Goal: Task Accomplishment & Management: Complete application form

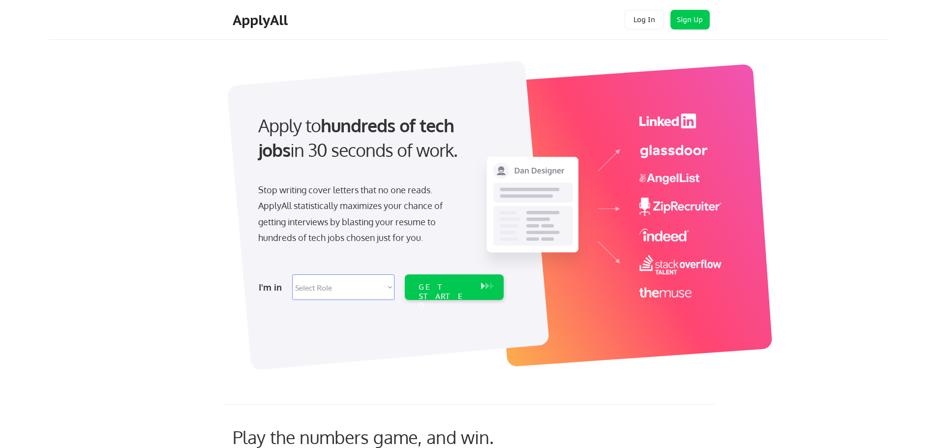
click at [168, 107] on div "Apply to hundreds of tech jobs in 30 seconds of work. Stop writing cover letter…" at bounding box center [484, 210] width 807 height 326
click at [355, 288] on select "Select Role Software Engineering Product Management Customer Success Sales UI/U…" at bounding box center [343, 287] width 102 height 26
select select ""data_science___analytics""
click at [292, 274] on select "Select Role Software Engineering Product Management Customer Success Sales UI/U…" at bounding box center [343, 287] width 102 height 26
select select ""data_science___analytics""
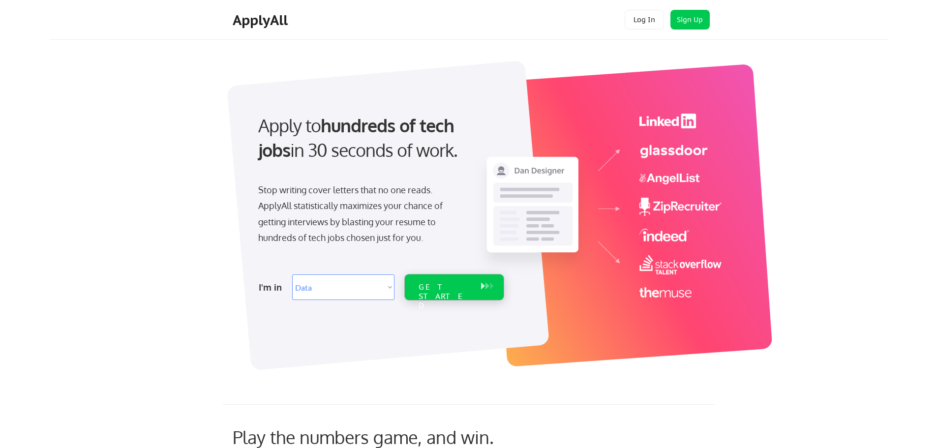
click at [444, 283] on div "GET STARTED" at bounding box center [445, 296] width 53 height 29
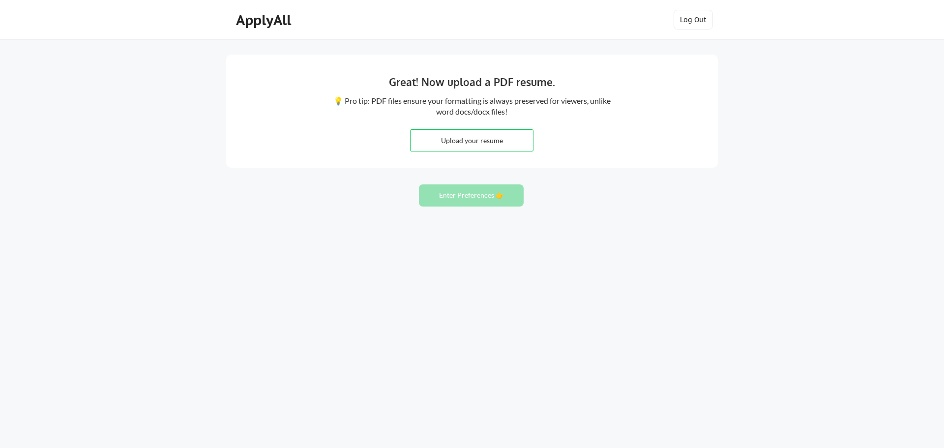
click at [455, 137] on input "file" at bounding box center [472, 140] width 122 height 21
click at [448, 141] on input "file" at bounding box center [472, 140] width 122 height 21
click at [512, 148] on input "file" at bounding box center [472, 140] width 122 height 21
type input "C:\fakepath\Senior Data Analyst - Benjamin McCarty - Resume.pdf"
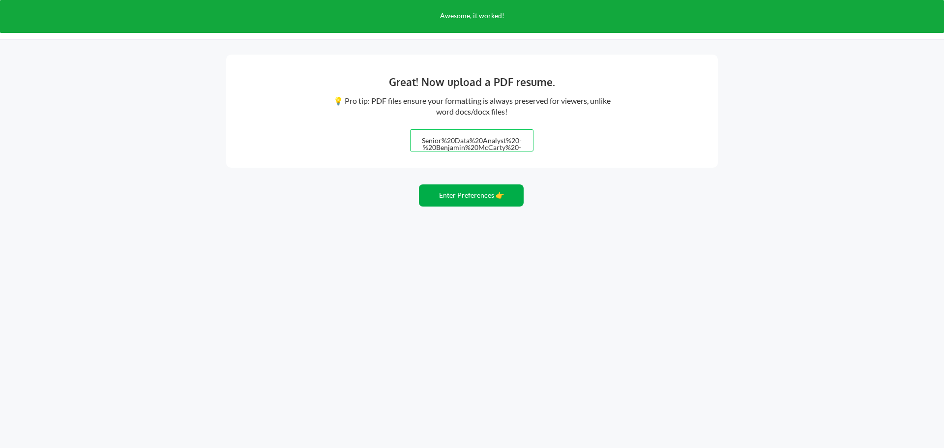
click at [498, 196] on button "Enter Preferences 👉" at bounding box center [471, 195] width 105 height 22
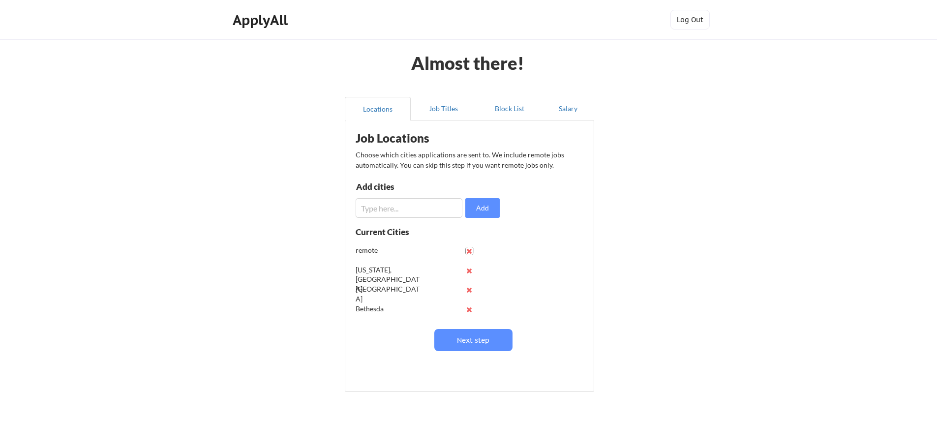
click at [466, 252] on button at bounding box center [469, 250] width 7 height 7
click at [468, 309] on button at bounding box center [469, 308] width 7 height 7
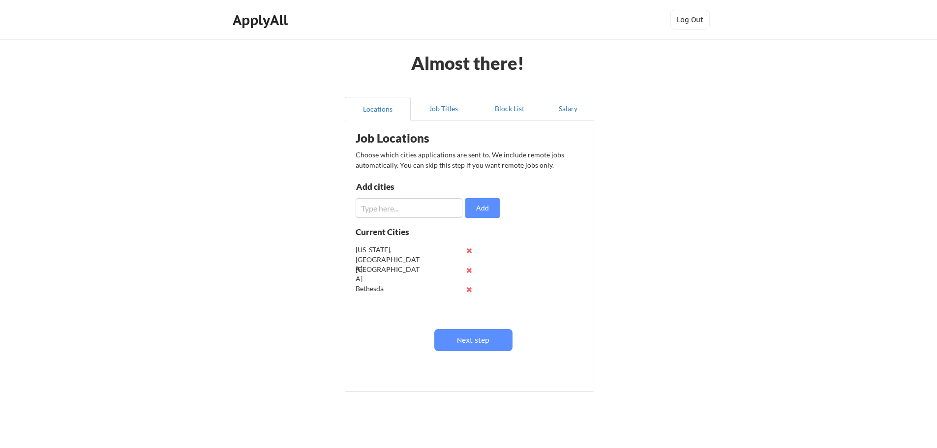
scroll to position [0, 0]
click at [439, 209] on input "input" at bounding box center [409, 208] width 107 height 20
type input "Laurel, MD"
click at [465, 198] on button "Add" at bounding box center [482, 208] width 34 height 20
click at [482, 341] on button "Next step" at bounding box center [473, 340] width 78 height 22
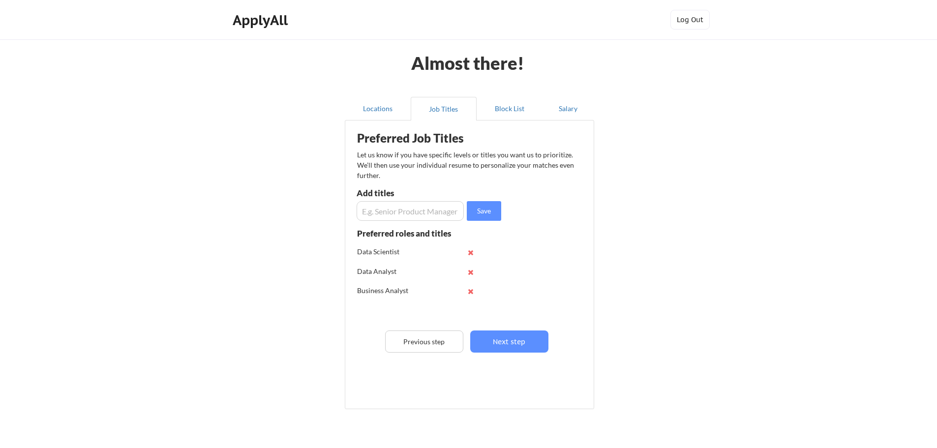
scroll to position [0, 0]
click at [423, 214] on input "input" at bounding box center [410, 211] width 107 height 20
type input "Data Operations"
click at [480, 201] on button "Save" at bounding box center [484, 211] width 34 height 20
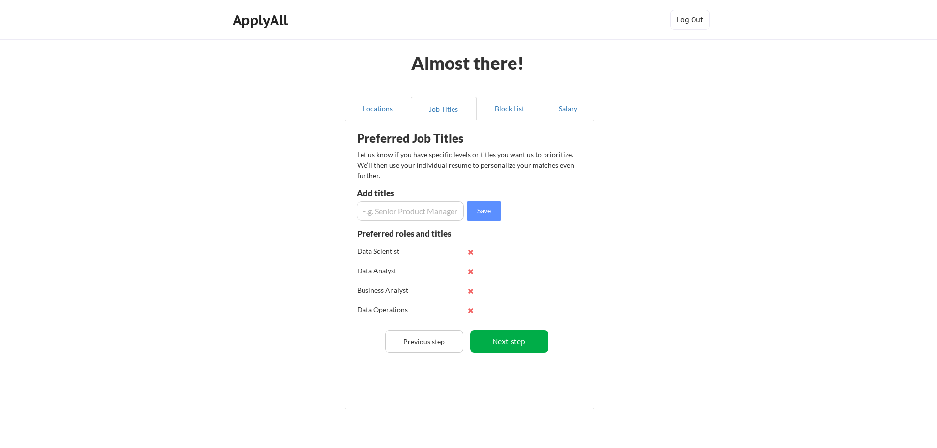
click at [519, 346] on button "Next step" at bounding box center [509, 342] width 78 height 22
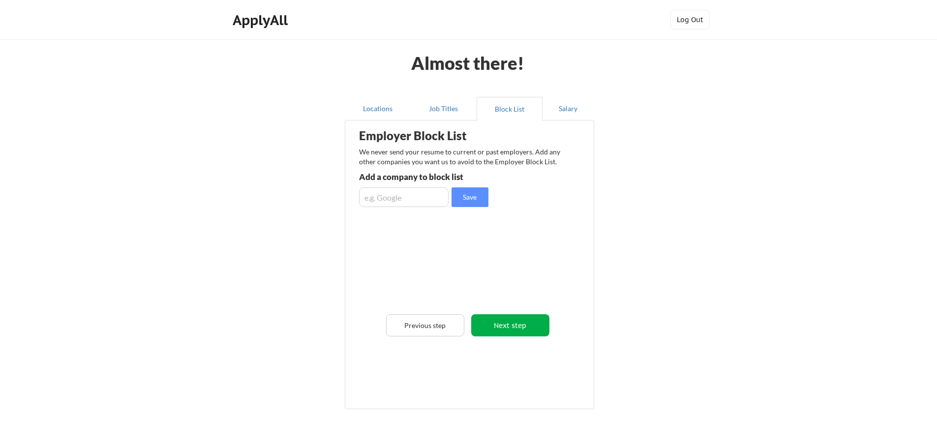
click at [530, 335] on button "Next step" at bounding box center [510, 325] width 78 height 22
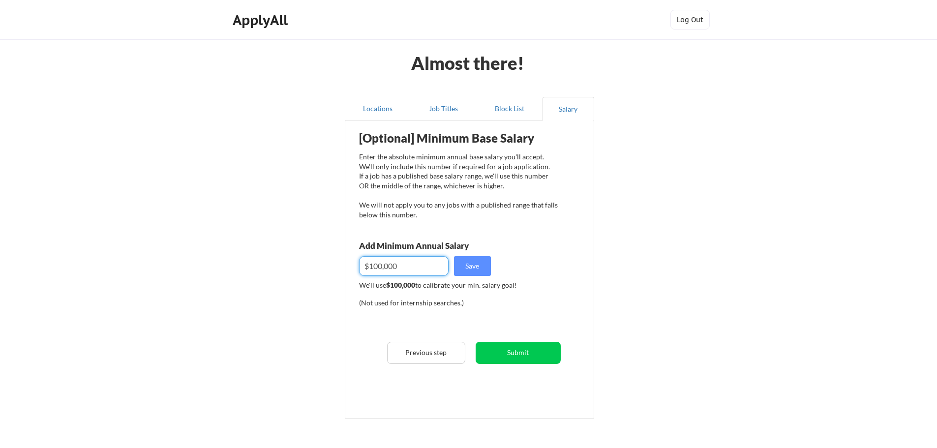
drag, startPoint x: 398, startPoint y: 261, endPoint x: 341, endPoint y: 257, distance: 57.7
click at [341, 257] on div "Locations Job Titles Block List Salary Employer Block List We never send your r…" at bounding box center [468, 259] width 261 height 340
click at [475, 313] on div "(Not used for internship searches.)" at bounding box center [425, 307] width 133 height 18
click at [481, 261] on button "Save" at bounding box center [472, 266] width 37 height 20
click at [522, 273] on div "[Optional] Minimum Base Salary Enter the absolute minimum annual base salary yo…" at bounding box center [471, 265] width 242 height 281
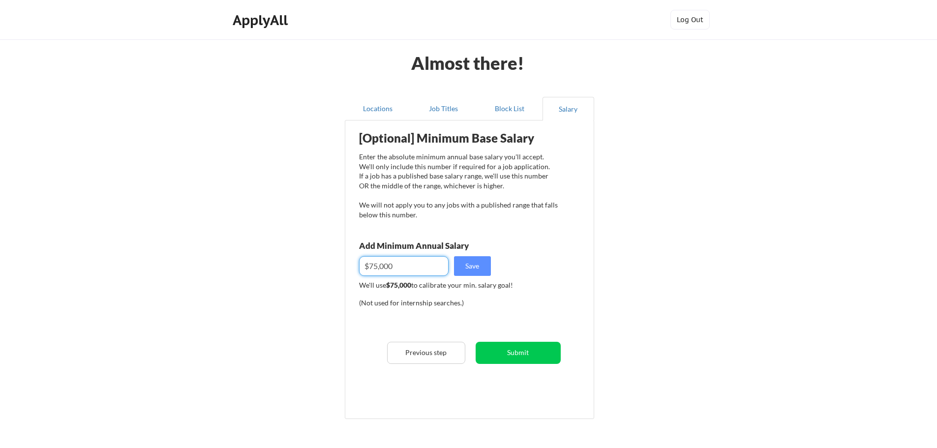
drag, startPoint x: 372, startPoint y: 267, endPoint x: 379, endPoint y: 267, distance: 6.4
click at [379, 267] on input "input" at bounding box center [404, 266] width 90 height 20
type input "$70,000"
click at [462, 270] on button "Save" at bounding box center [472, 266] width 37 height 20
click at [499, 284] on div "We'll use $70,000 to calibrate your min. salary goal!" at bounding box center [458, 285] width 199 height 10
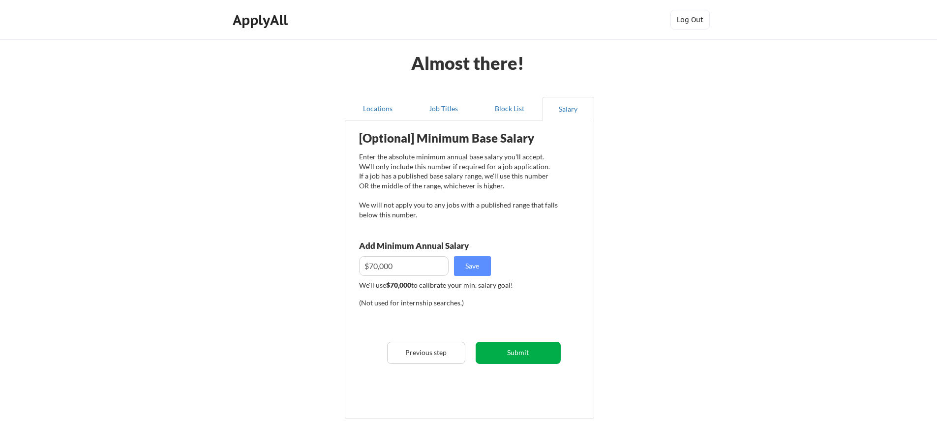
click at [500, 360] on button "Submit" at bounding box center [518, 353] width 85 height 22
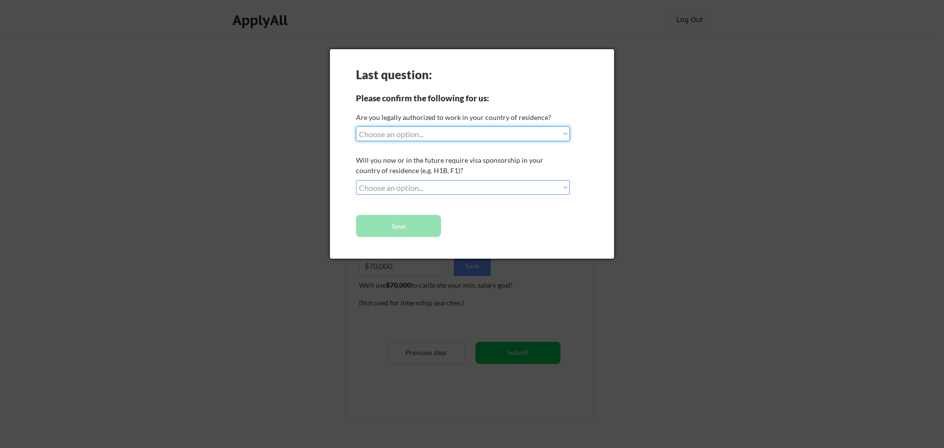
click at [440, 133] on select "Choose an option... Yes, I am a US Citizen Yes, I am a Canadian Citizen Yes, I …" at bounding box center [463, 133] width 214 height 15
select select ""yes__i_am_a_us_citizen""
click at [356, 126] on select "Choose an option... Yes, I am a US Citizen Yes, I am a Canadian Citizen Yes, I …" at bounding box center [463, 133] width 214 height 15
click at [397, 189] on select "Choose an option... No, I will not need sponsorship Yes, I will need sponsorship" at bounding box center [463, 187] width 214 height 15
select select ""no__i_will_not_need_sponsorship""
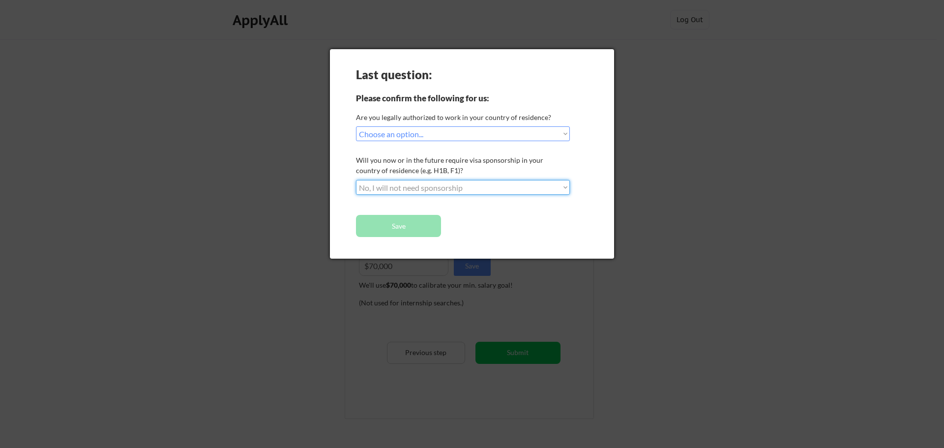
click at [356, 180] on select "Choose an option... No, I will not need sponsorship Yes, I will need sponsorship" at bounding box center [463, 187] width 214 height 15
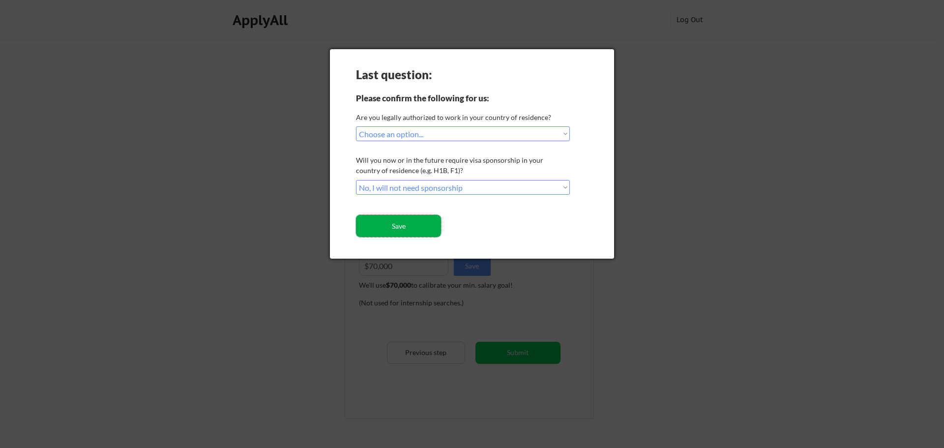
click at [393, 232] on button "Save" at bounding box center [398, 226] width 85 height 22
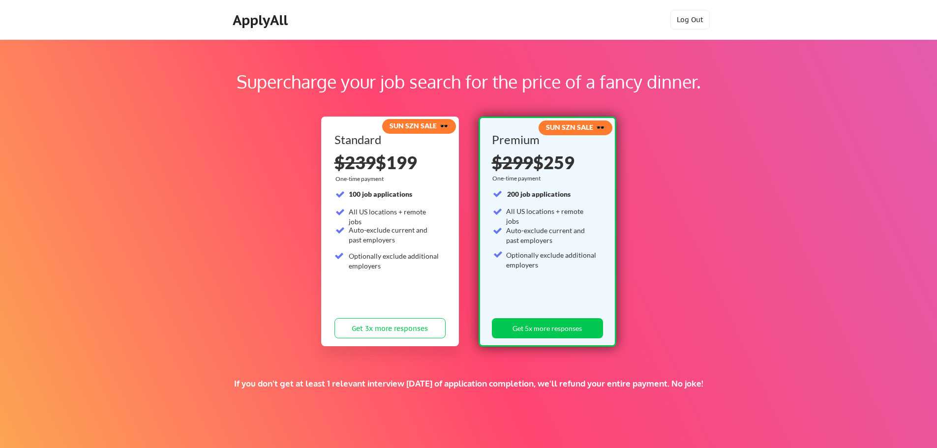
click at [340, 84] on div "Supercharge your job search for the price of a fancy dinner." at bounding box center [468, 81] width 811 height 27
click at [297, 36] on div "ApplyAll Log In Sign Up Log Out" at bounding box center [468, 20] width 937 height 40
drag, startPoint x: 420, startPoint y: 159, endPoint x: 385, endPoint y: 169, distance: 36.6
click at [385, 169] on div "$239 $199" at bounding box center [389, 162] width 111 height 18
drag, startPoint x: 565, startPoint y: 167, endPoint x: 549, endPoint y: 170, distance: 16.5
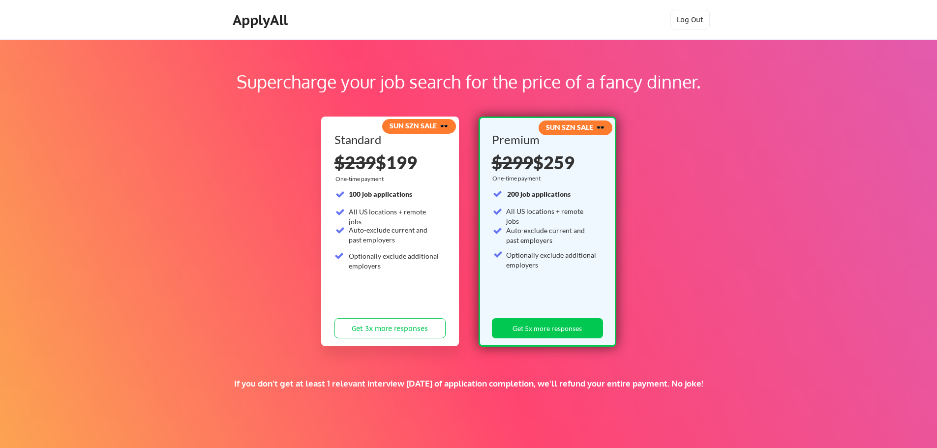
click at [549, 170] on div "$299 $259" at bounding box center [546, 162] width 108 height 18
click at [418, 195] on div "100 job applications" at bounding box center [394, 194] width 91 height 10
drag, startPoint x: 365, startPoint y: 203, endPoint x: 354, endPoint y: 205, distance: 11.4
click at [345, 205] on div "100 job applications All US locations + remote jobs Auto-exclude current and pa…" at bounding box center [386, 231] width 105 height 85
click at [417, 243] on div "Auto-exclude current and past employers" at bounding box center [394, 234] width 91 height 19
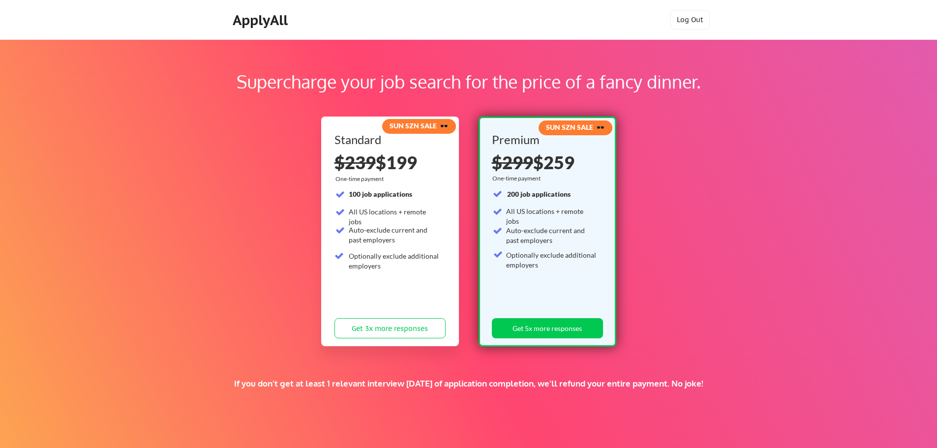
click at [555, 260] on div "Optionally exclude additional employers" at bounding box center [551, 259] width 91 height 19
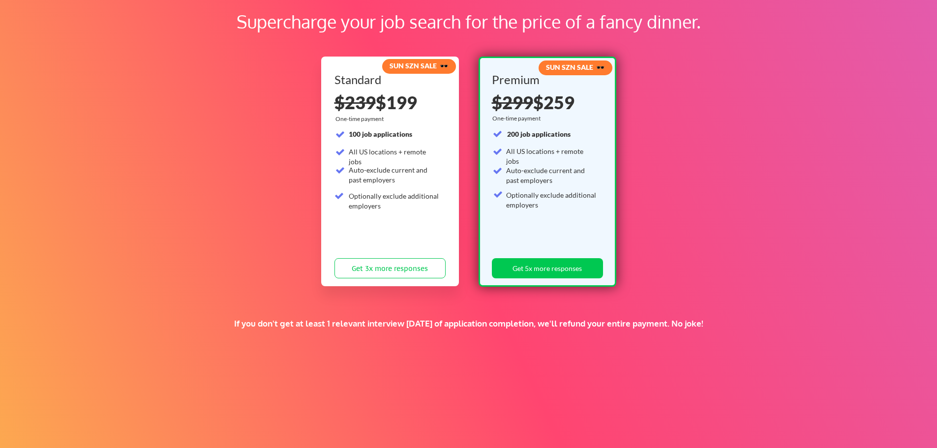
scroll to position [129, 0]
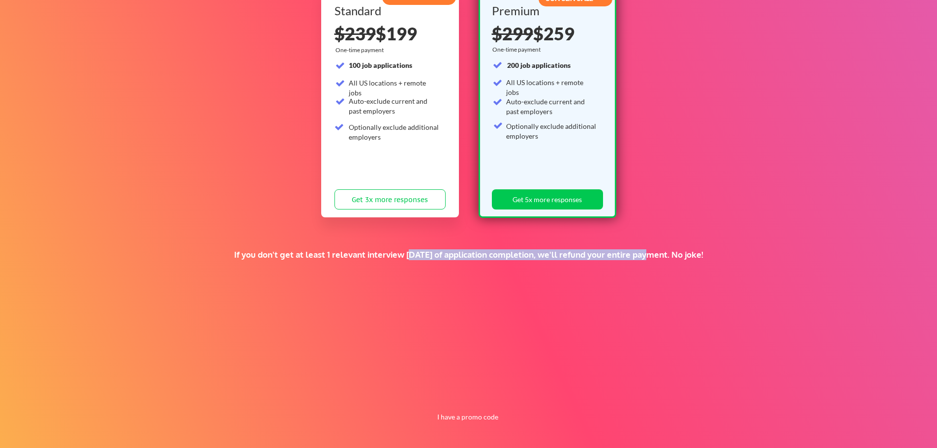
drag, startPoint x: 396, startPoint y: 257, endPoint x: 635, endPoint y: 267, distance: 238.8
click at [635, 267] on div "If you don't get at least 1 relevant interview within 1 month of application co…" at bounding box center [469, 267] width 596 height 36
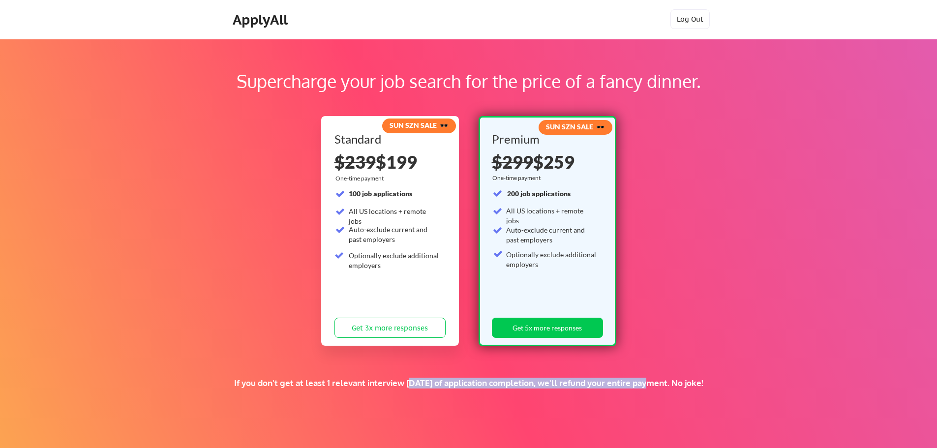
scroll to position [0, 0]
click at [714, 240] on div "Supercharge your job search for the price of a fancy dinner. SUN SZN SALE 🕶️ St…" at bounding box center [468, 308] width 937 height 538
click at [280, 21] on div "ApplyAll" at bounding box center [262, 20] width 58 height 17
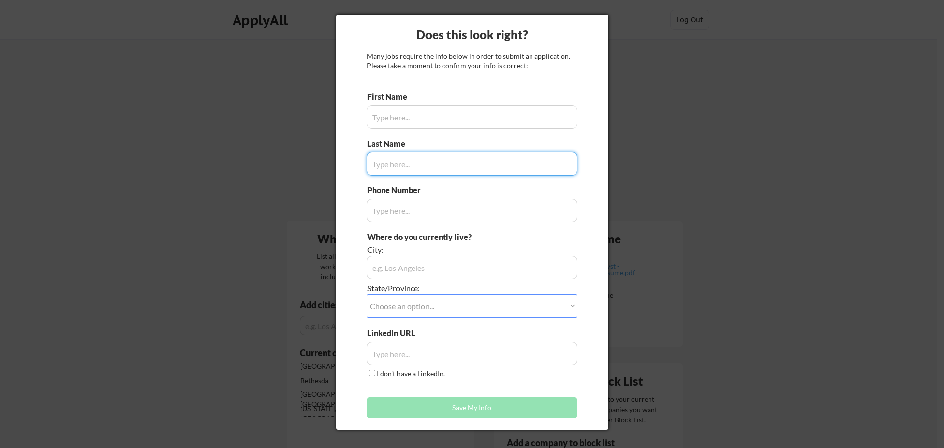
click at [202, 309] on div at bounding box center [472, 224] width 944 height 448
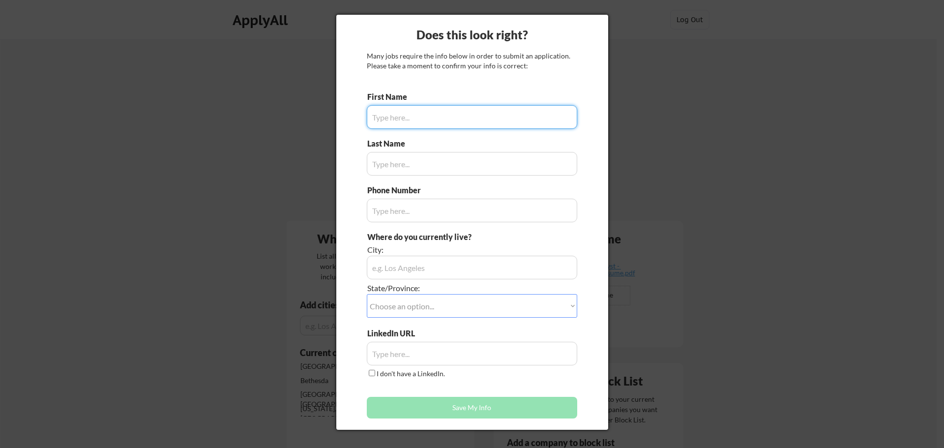
click at [418, 121] on input "input" at bounding box center [472, 117] width 211 height 24
click at [454, 61] on div "Many jobs require the info below in order to submit an application. Please take…" at bounding box center [472, 60] width 211 height 19
click at [259, 49] on div at bounding box center [472, 224] width 944 height 448
click at [789, 95] on div at bounding box center [472, 224] width 944 height 448
click at [432, 103] on div "First Name" at bounding box center [472, 109] width 211 height 37
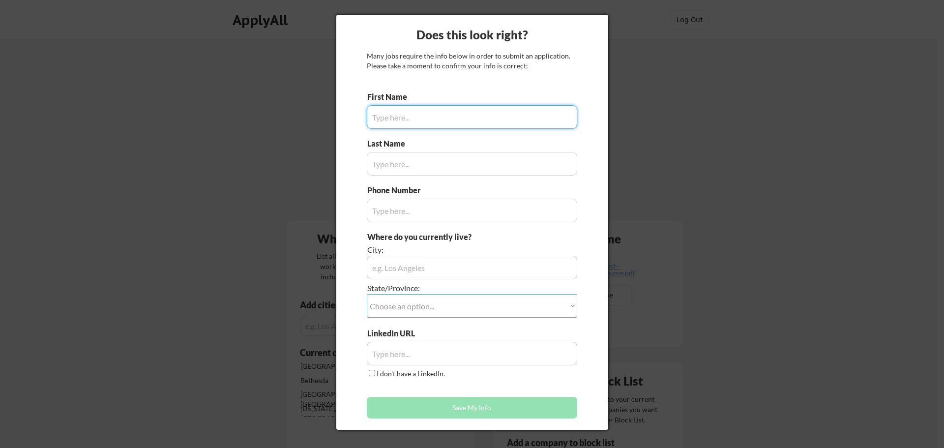
click at [419, 114] on input "input" at bounding box center [472, 117] width 211 height 24
click at [422, 114] on input "input" at bounding box center [472, 117] width 211 height 24
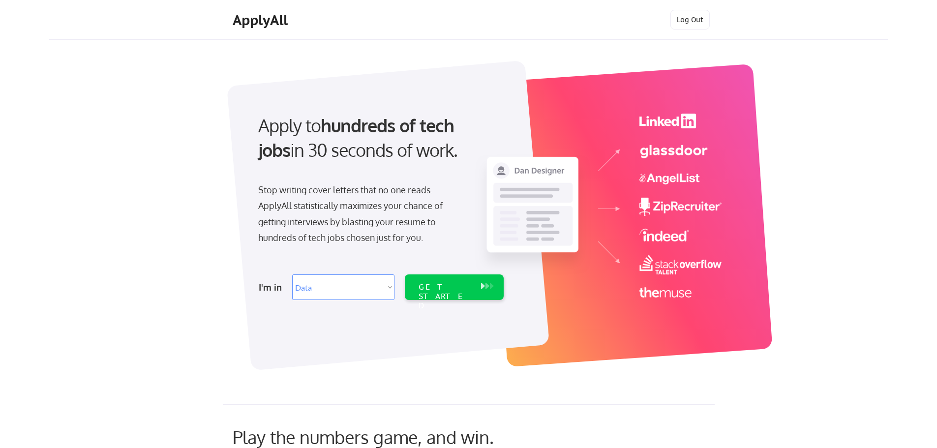
select select ""data_science___analytics""
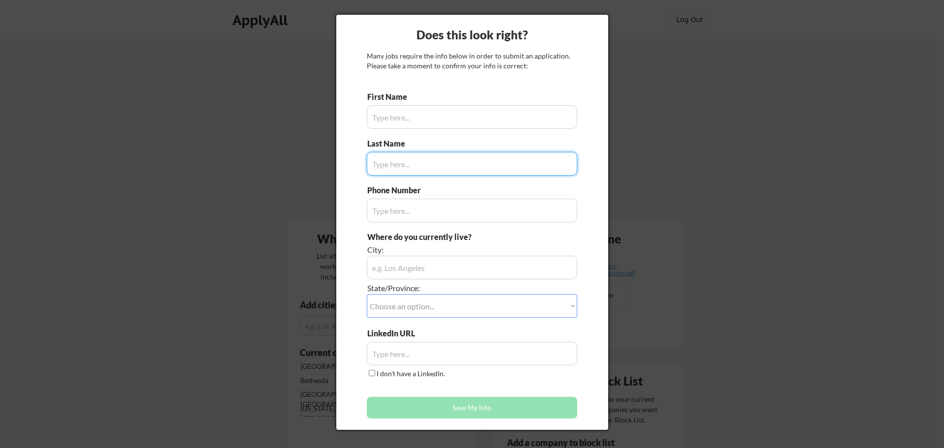
click at [453, 121] on input "input" at bounding box center [472, 117] width 211 height 24
type input "[PERSON_NAME]"
type input "7249846877"
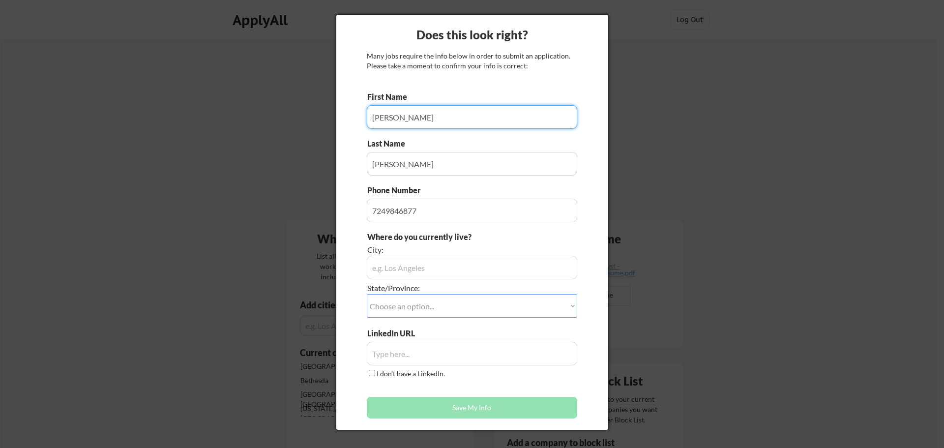
click at [441, 273] on input "input" at bounding box center [472, 268] width 211 height 24
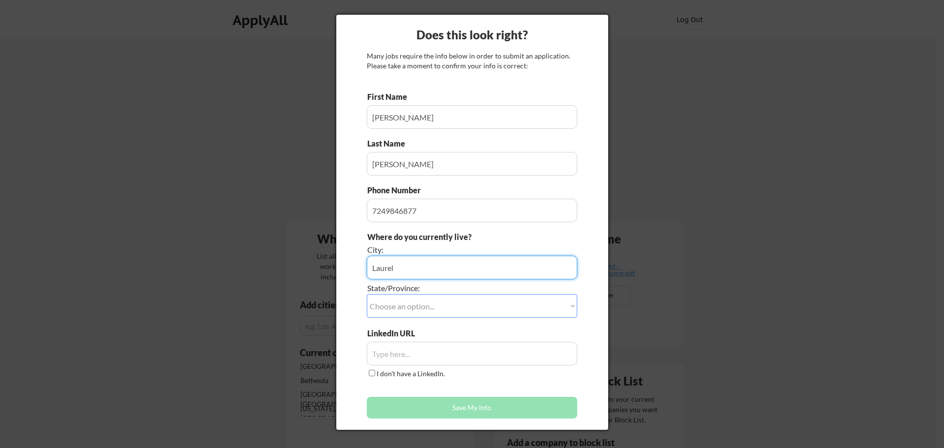
type input "Laurel"
click at [481, 321] on div "Where do you currently live? City: State/Province: Choose an option... Other/No…" at bounding box center [472, 280] width 211 height 96
click at [475, 313] on select "Choose an option... Other/Not Applicable Alabama Alaska Alberta Arizona Arkansa…" at bounding box center [472, 306] width 211 height 24
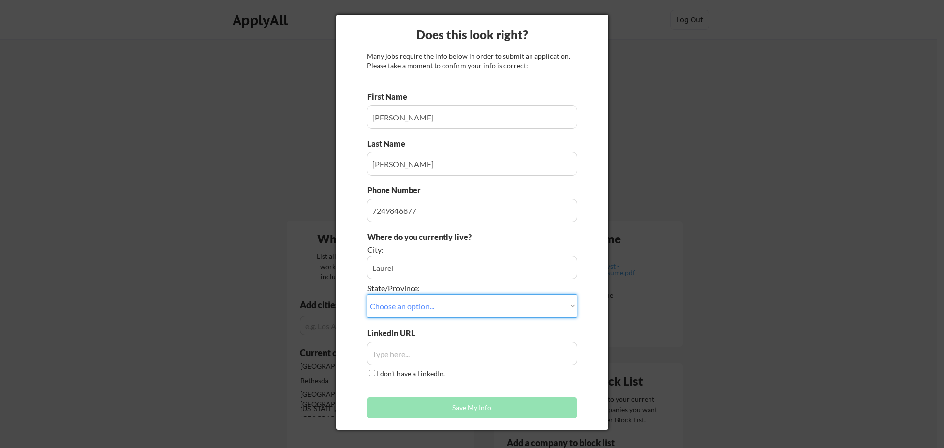
select select ""Maryland""
click at [367, 294] on select "Choose an option... Other/Not Applicable Alabama Alaska Alberta Arizona Arkansa…" at bounding box center [472, 306] width 211 height 24
click at [588, 382] on div "Does this look right? Many jobs require the info below in order to submit an ap…" at bounding box center [472, 222] width 272 height 415
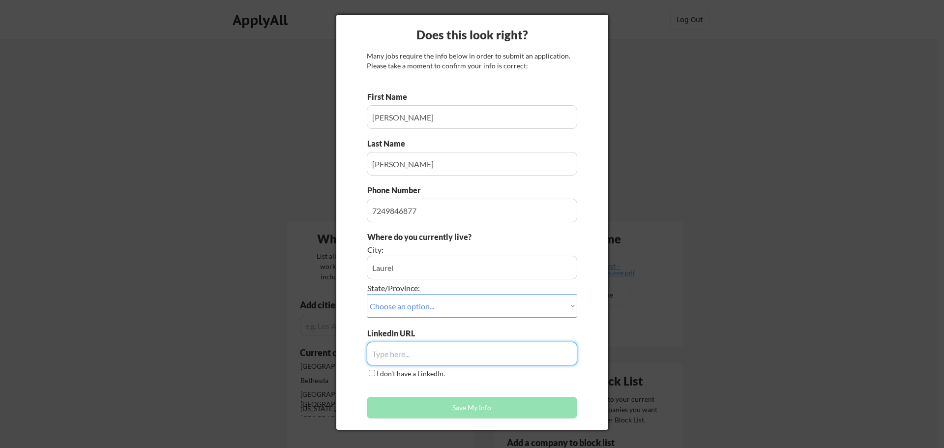
click at [422, 347] on input "input" at bounding box center [472, 354] width 211 height 24
paste input "https://www.linkedin.com/in/bmccarty505/"
type input "https://www.linkedin.com/in/bmccarty505/"
click at [444, 412] on button "Save My Info" at bounding box center [472, 408] width 211 height 22
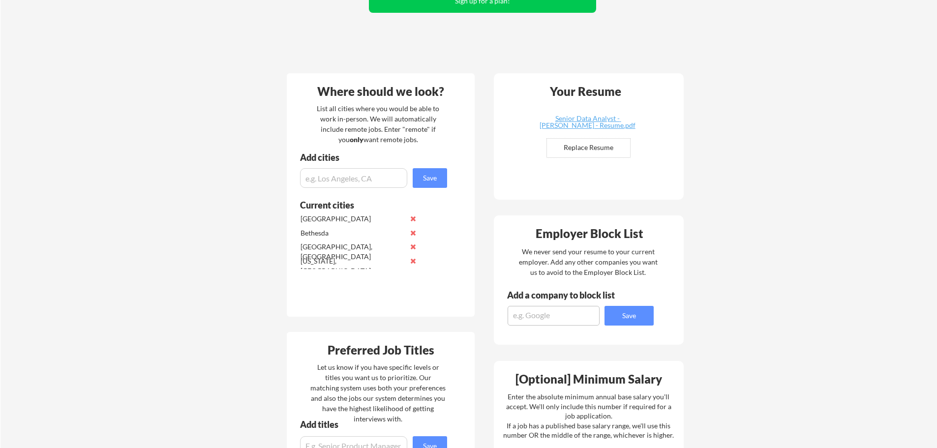
click at [209, 192] on div "Your Dashboard Jobs await! Hit the green button below to sign up for a plan and…" at bounding box center [468, 363] width 937 height 943
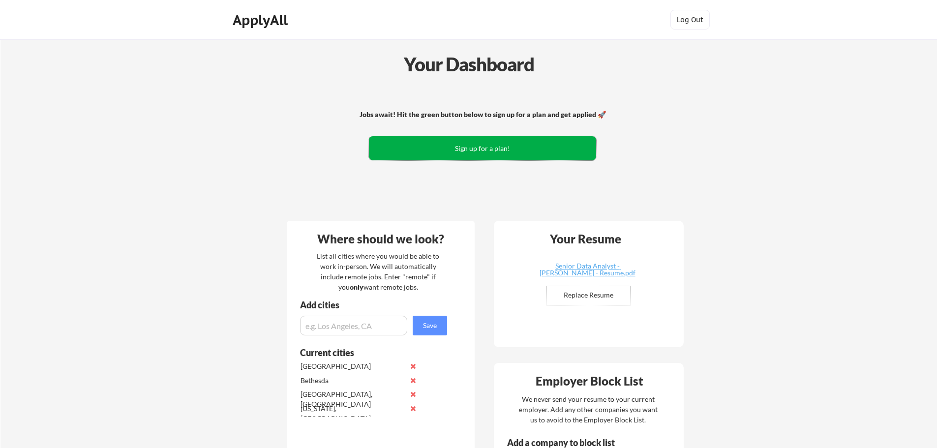
click at [487, 151] on button "Sign up for a plan!" at bounding box center [482, 148] width 227 height 24
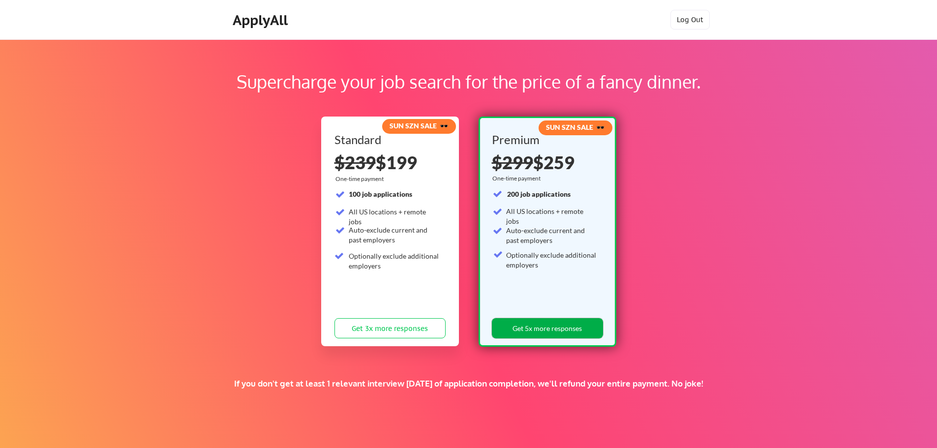
click at [514, 320] on button "Get 5x more responses" at bounding box center [547, 328] width 111 height 20
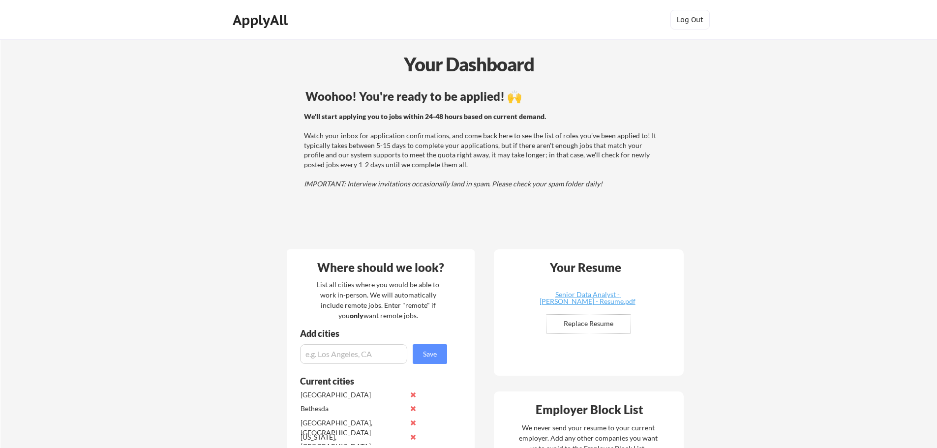
drag, startPoint x: 377, startPoint y: 146, endPoint x: 500, endPoint y: 145, distance: 122.5
click at [500, 145] on div "We'll start applying you to jobs within 24-48 hours based on current demand. Wa…" at bounding box center [481, 150] width 355 height 77
drag, startPoint x: 518, startPoint y: 154, endPoint x: 587, endPoint y: 161, distance: 69.2
click at [587, 161] on div "We'll start applying you to jobs within 24-48 hours based on current demand. Wa…" at bounding box center [481, 150] width 355 height 77
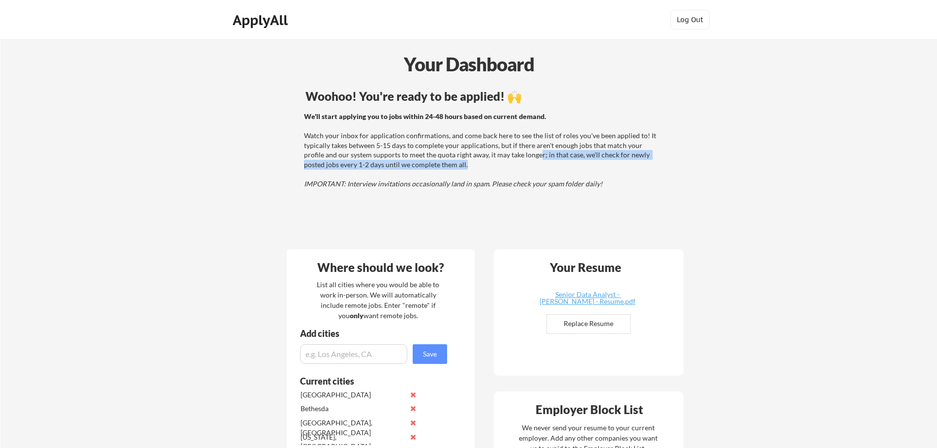
click at [587, 161] on div "We'll start applying you to jobs within 24-48 hours based on current demand. Wa…" at bounding box center [481, 150] width 355 height 77
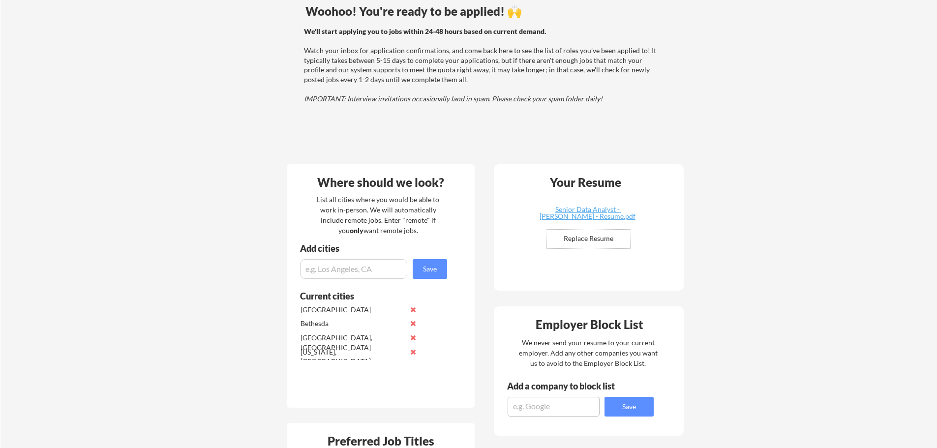
scroll to position [98, 0]
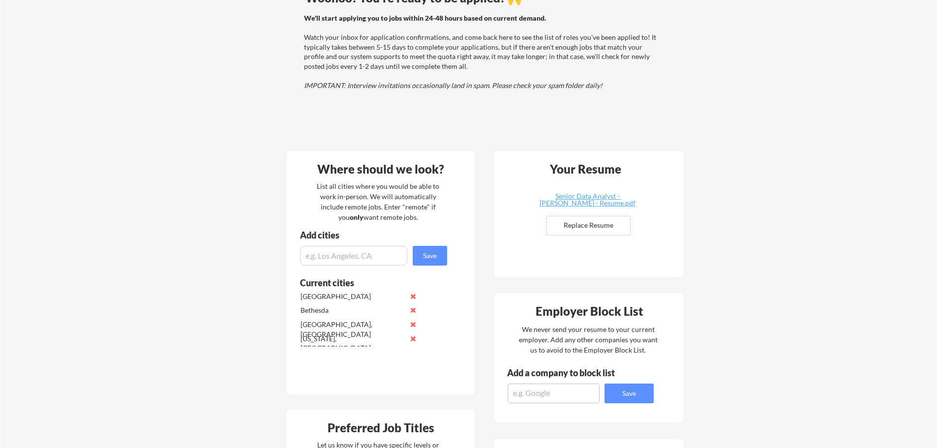
click at [231, 159] on div "Your Dashboard Woohoo! You're ready to be applied! 🙌 We'll start applying you t…" at bounding box center [468, 426] width 937 height 971
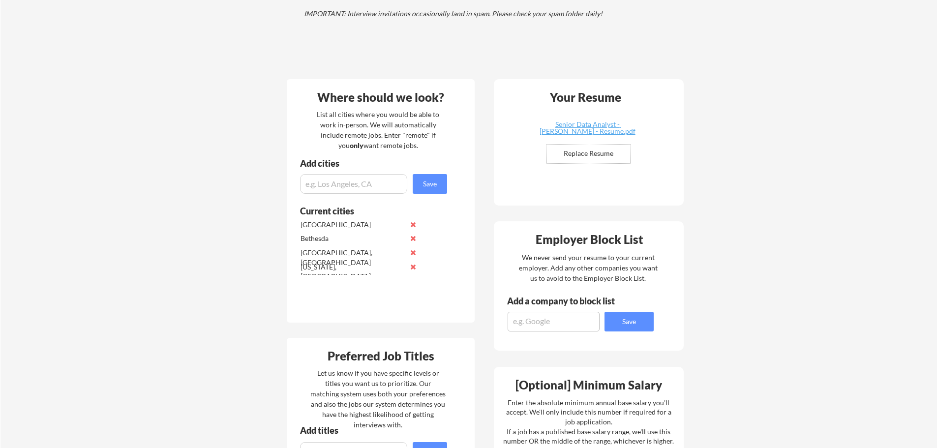
scroll to position [246, 0]
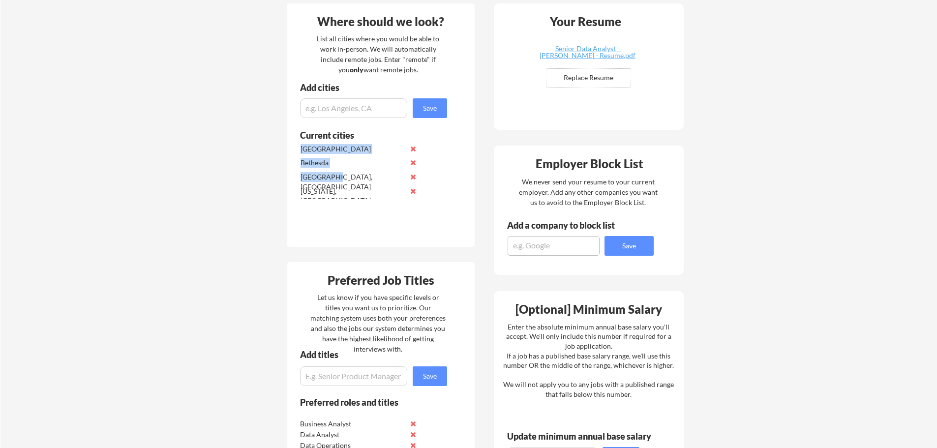
drag, startPoint x: 335, startPoint y: 178, endPoint x: 298, endPoint y: 182, distance: 38.2
click at [298, 182] on div "Current cities [GEOGRAPHIC_DATA] [GEOGRAPHIC_DATA] [GEOGRAPHIC_DATA], [GEOGRAPH…" at bounding box center [368, 175] width 163 height 91
click at [357, 198] on div "[US_STATE], [GEOGRAPHIC_DATA]" at bounding box center [353, 192] width 104 height 13
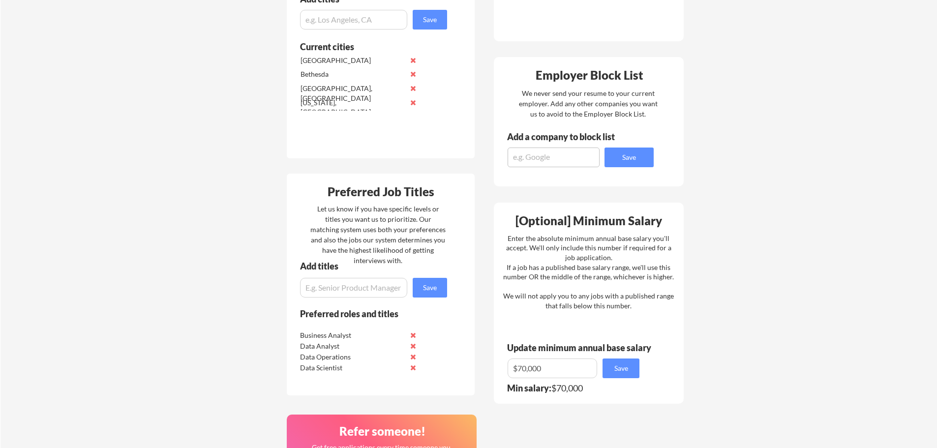
scroll to position [197, 0]
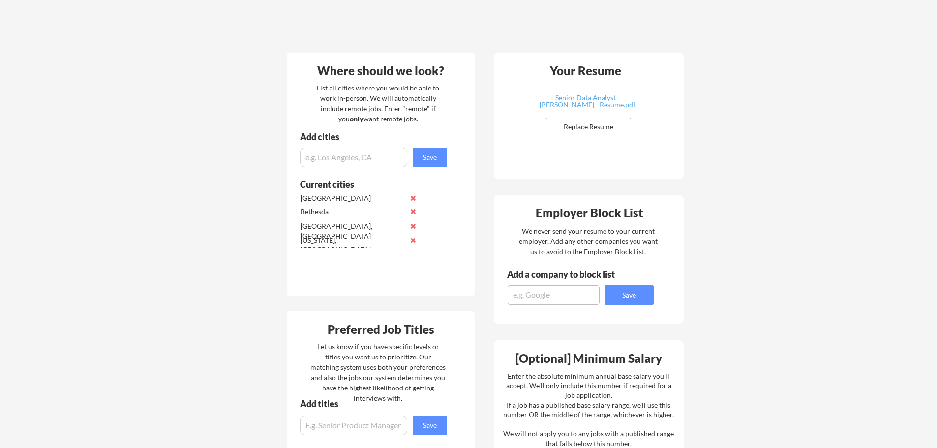
click at [343, 147] on div "Add cities" at bounding box center [375, 139] width 176 height 15
click at [345, 160] on input "input" at bounding box center [353, 158] width 107 height 20
type input "COlumbia"
type input "Columbia, [GEOGRAPHIC_DATA]"
click at [424, 160] on button "Save" at bounding box center [430, 158] width 34 height 20
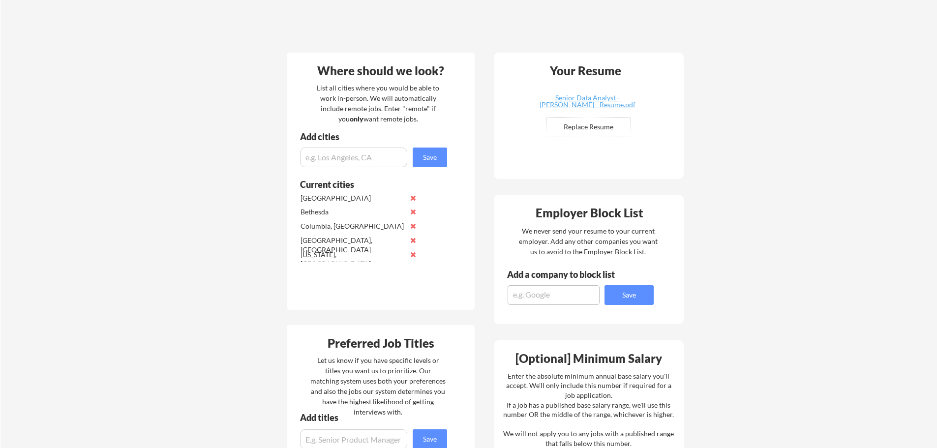
click at [231, 166] on div "Your Dashboard Woohoo! You're ready to be applied! 🙌 We'll start applying you t…" at bounding box center [468, 335] width 937 height 985
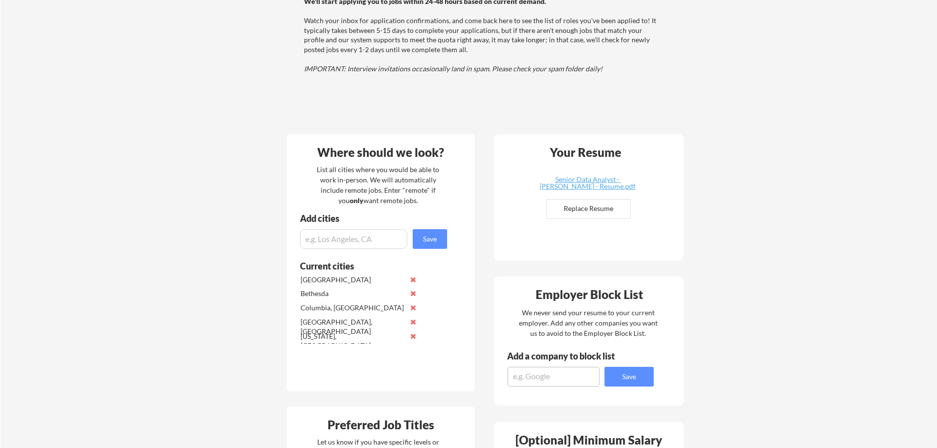
scroll to position [98, 0]
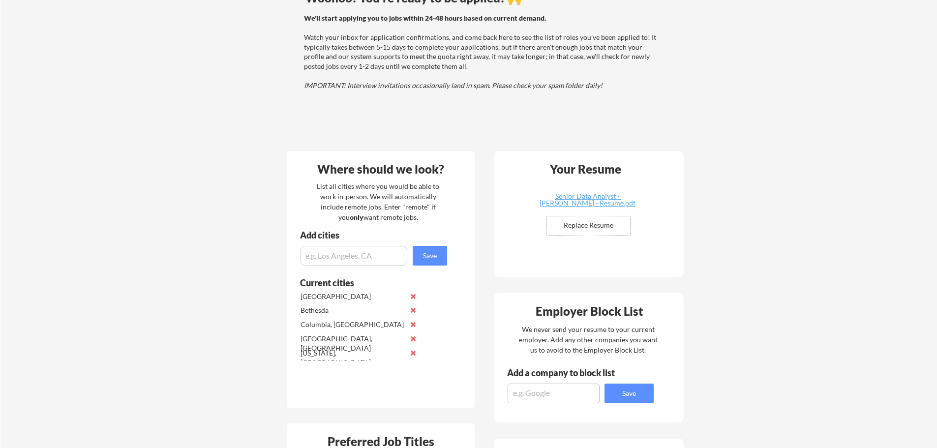
drag, startPoint x: 378, startPoint y: 206, endPoint x: 426, endPoint y: 219, distance: 50.0
click at [426, 219] on div "List all cities where you would be able to work in-person. We will automaticall…" at bounding box center [377, 201] width 135 height 41
drag, startPoint x: 420, startPoint y: 218, endPoint x: 371, endPoint y: 197, distance: 52.4
click at [371, 197] on div "List all cities where you would be able to work in-person. We will automaticall…" at bounding box center [377, 201] width 135 height 41
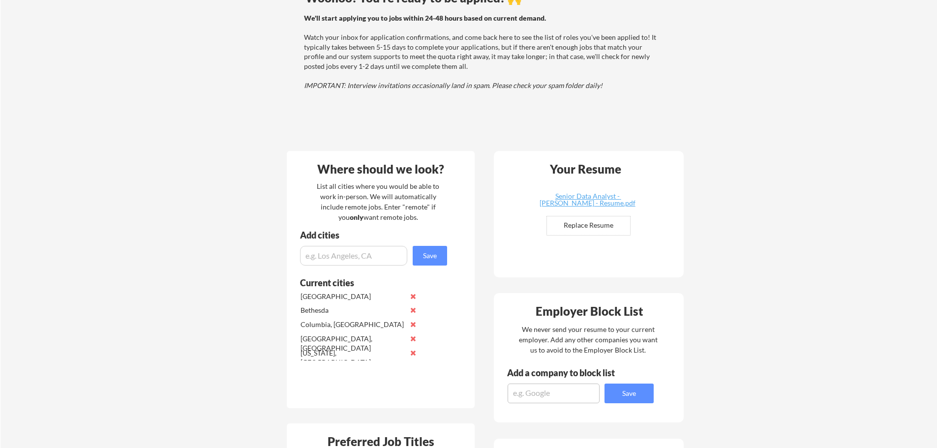
click at [408, 208] on div "List all cities where you would be able to work in-person. We will automaticall…" at bounding box center [377, 201] width 135 height 41
click at [423, 218] on div "List all cities where you would be able to work in-person. We will automaticall…" at bounding box center [377, 201] width 135 height 41
drag, startPoint x: 372, startPoint y: 193, endPoint x: 419, endPoint y: 218, distance: 52.6
click at [419, 218] on div "List all cities where you would be able to work in-person. We will automaticall…" at bounding box center [377, 201] width 135 height 41
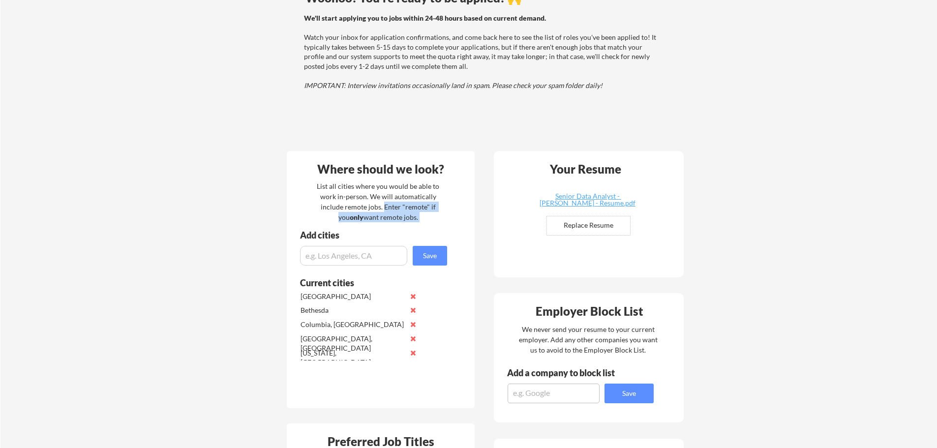
drag, startPoint x: 418, startPoint y: 218, endPoint x: 381, endPoint y: 203, distance: 40.2
click at [381, 203] on div "List all cities where you would be able to work in-person. We will automaticall…" at bounding box center [377, 201] width 135 height 41
click at [413, 221] on div "List all cities where you would be able to work in-person. We will automaticall…" at bounding box center [377, 201] width 135 height 41
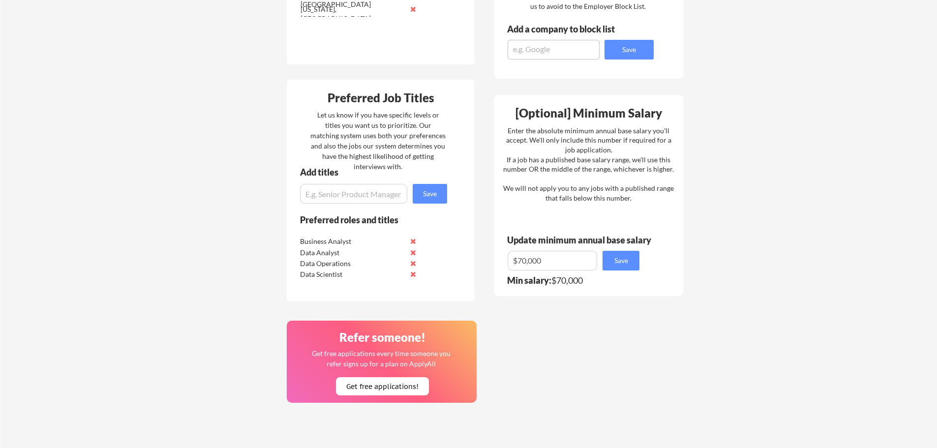
scroll to position [443, 0]
drag, startPoint x: 302, startPoint y: 241, endPoint x: 355, endPoint y: 270, distance: 61.2
click at [355, 270] on div "Business Analyst Data Analyst Data Operations Data Scientist" at bounding box center [360, 257] width 124 height 44
click at [350, 275] on div "Data Scientist" at bounding box center [352, 274] width 104 height 10
drag, startPoint x: 346, startPoint y: 275, endPoint x: 298, endPoint y: 237, distance: 62.0
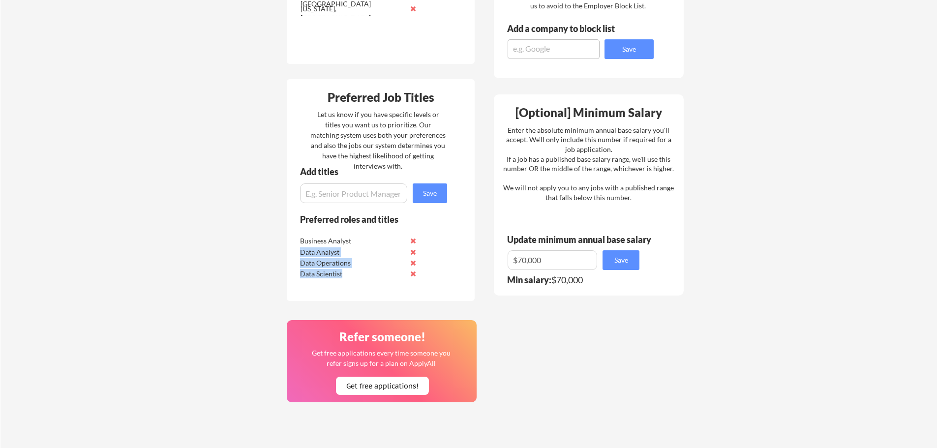
click at [298, 237] on div "Business Analyst Data Analyst Data Operations Data Scientist" at bounding box center [360, 257] width 124 height 44
drag, startPoint x: 300, startPoint y: 237, endPoint x: 343, endPoint y: 274, distance: 57.5
click at [343, 274] on div "Business Analyst Data Analyst Data Operations Data Scientist" at bounding box center [360, 257] width 124 height 44
click at [267, 247] on div "Your Dashboard Woohoo! You're ready to be applied! 🙌 We'll start applying you t…" at bounding box center [468, 89] width 937 height 985
click at [122, 117] on div "Your Dashboard Woohoo! You're ready to be applied! 🙌 We'll start applying you t…" at bounding box center [468, 89] width 937 height 985
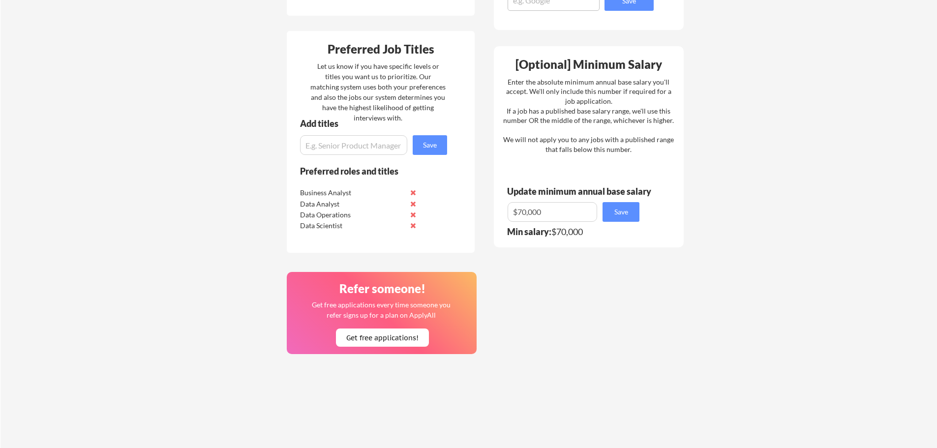
scroll to position [488, 0]
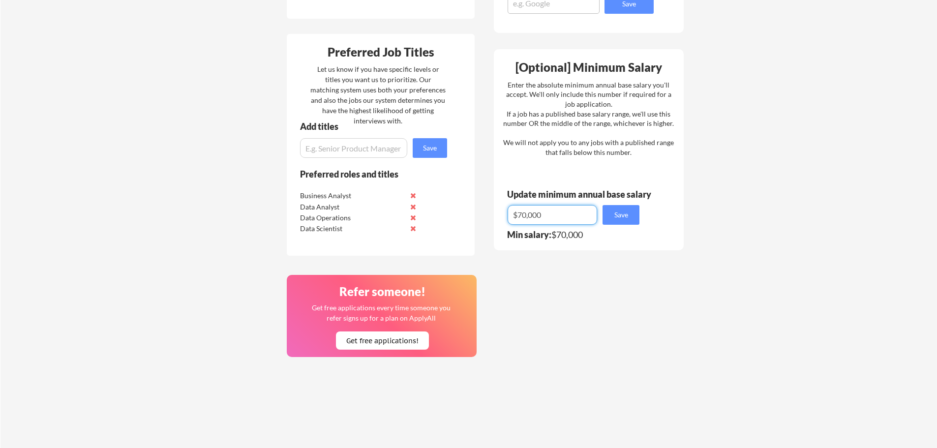
drag, startPoint x: 544, startPoint y: 215, endPoint x: 496, endPoint y: 216, distance: 47.7
click at [496, 216] on div "[Optional] Minimum Salary Enter the absolute minimum annual base salary you'll …" at bounding box center [589, 149] width 190 height 201
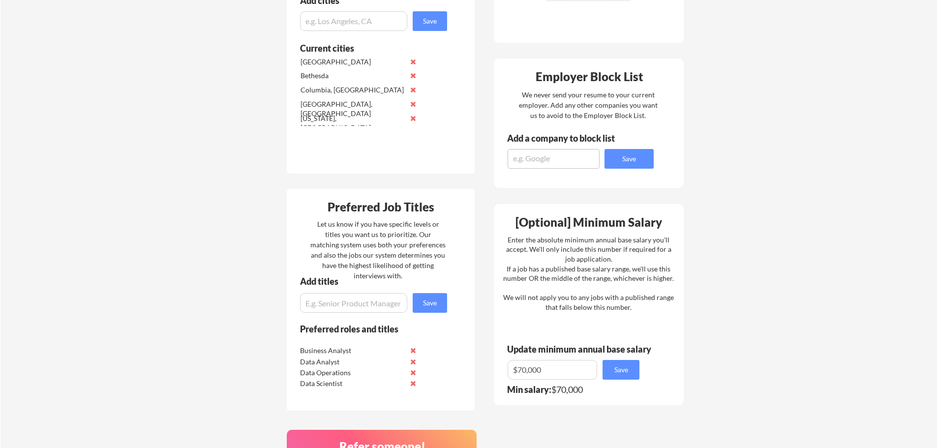
scroll to position [340, 0]
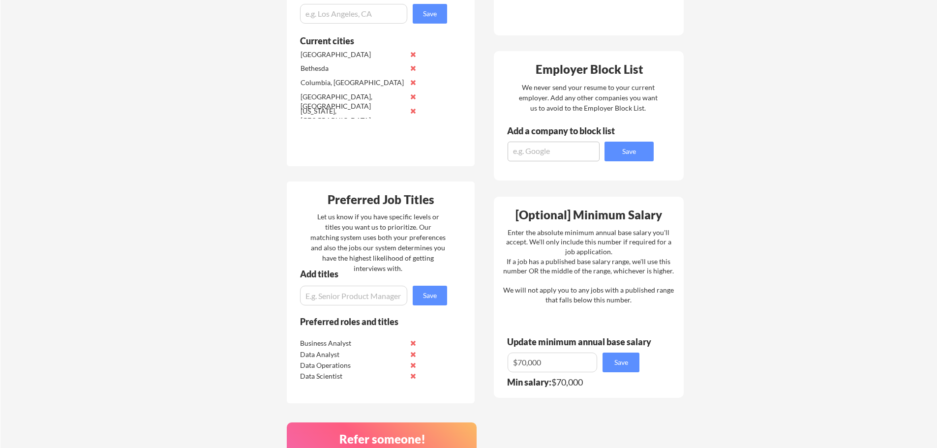
click at [362, 286] on div "Add titles Save" at bounding box center [369, 288] width 165 height 36
click at [356, 305] on input "input" at bounding box center [353, 296] width 107 height 20
paste input "Business Intelligence Analyst"
type input "Business Intelligence Analyst"
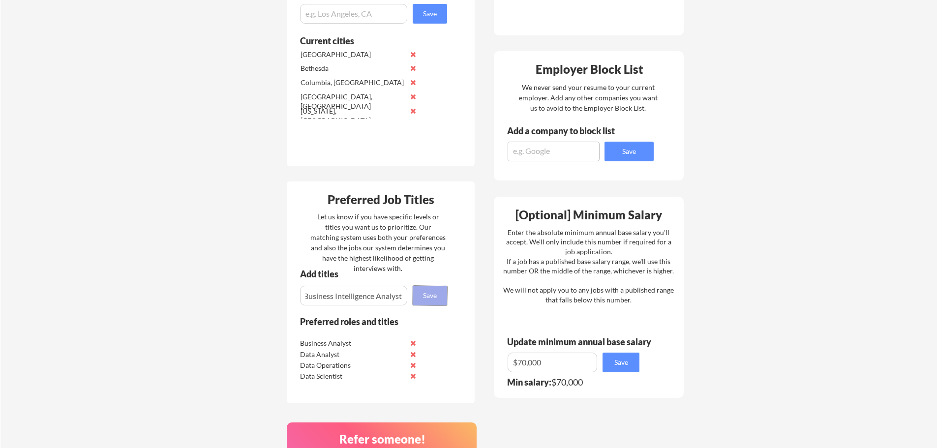
click at [438, 296] on button "Save" at bounding box center [430, 296] width 34 height 20
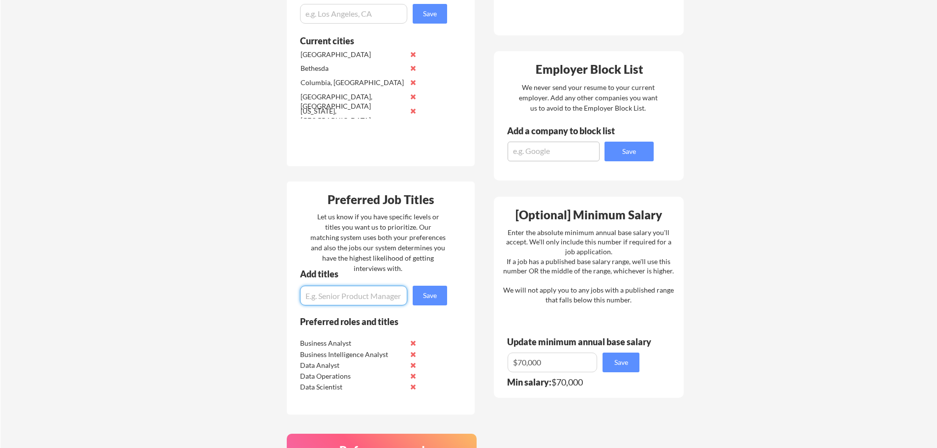
paste input "Analytics Engineer"
type input "Analytics Engineer"
click at [430, 299] on button "Save" at bounding box center [430, 296] width 34 height 20
paste input "Junior Data Engineer"
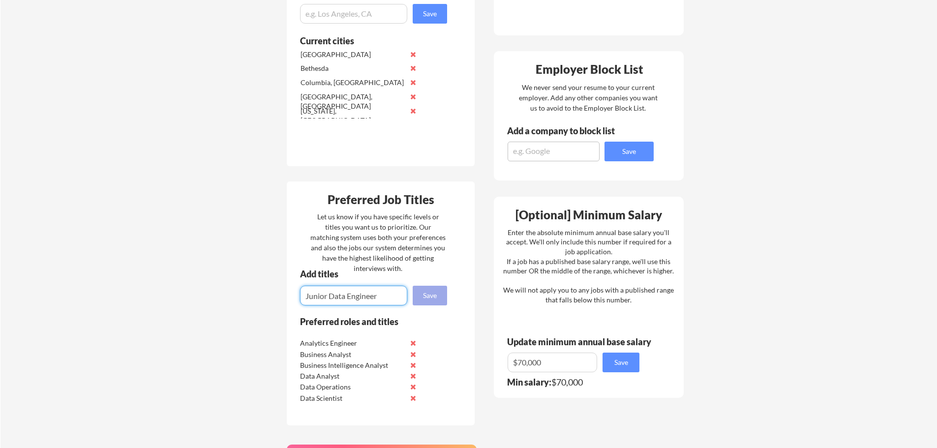
type input "Junior Data Engineer"
click at [439, 301] on button "Save" at bounding box center [430, 296] width 34 height 20
paste input "Associate Data Engineer"
type input "Associate Data Engineer"
click at [434, 298] on button "Save" at bounding box center [430, 296] width 34 height 20
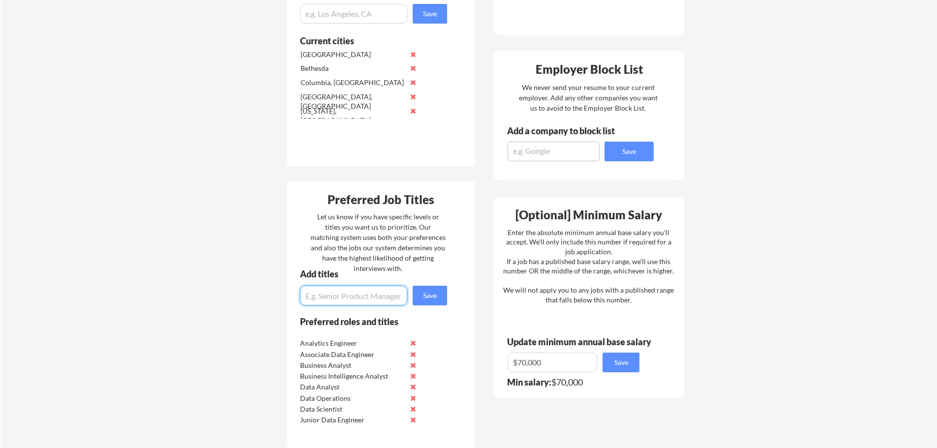
paste input "Reporting Automation Analyst"
type input "Reporting Automation Analyst"
click at [439, 291] on button "Save" at bounding box center [430, 296] width 34 height 20
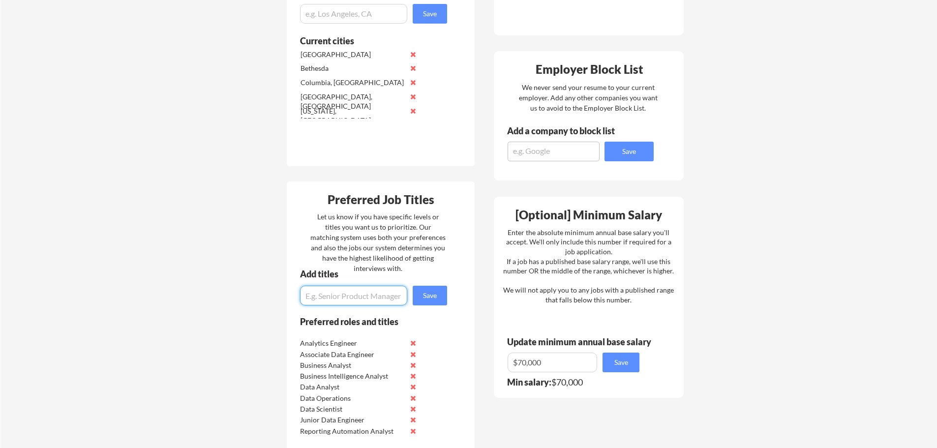
paste input "Financial Data Analyst"
type input "Financial Data Analyst"
click at [433, 301] on button "Save" at bounding box center [430, 296] width 34 height 20
paste input "Revenue Analyst"
type input "Revenue Analyst"
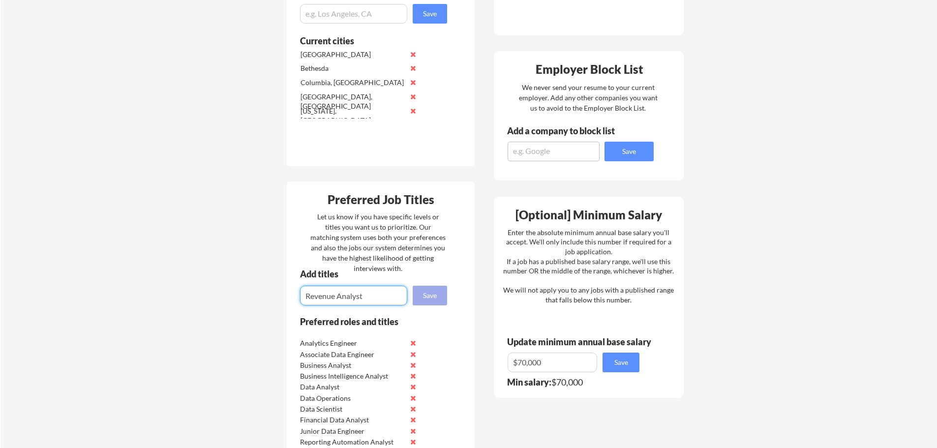
click at [437, 298] on button "Save" at bounding box center [430, 296] width 34 height 20
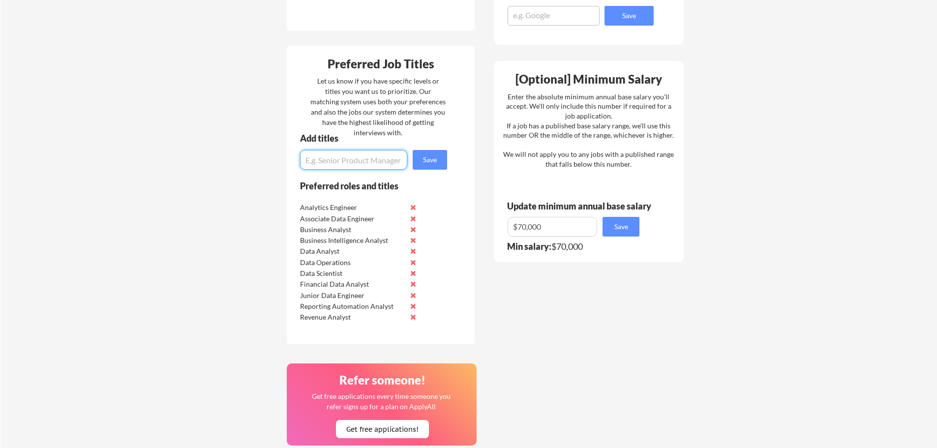
scroll to position [488, 0]
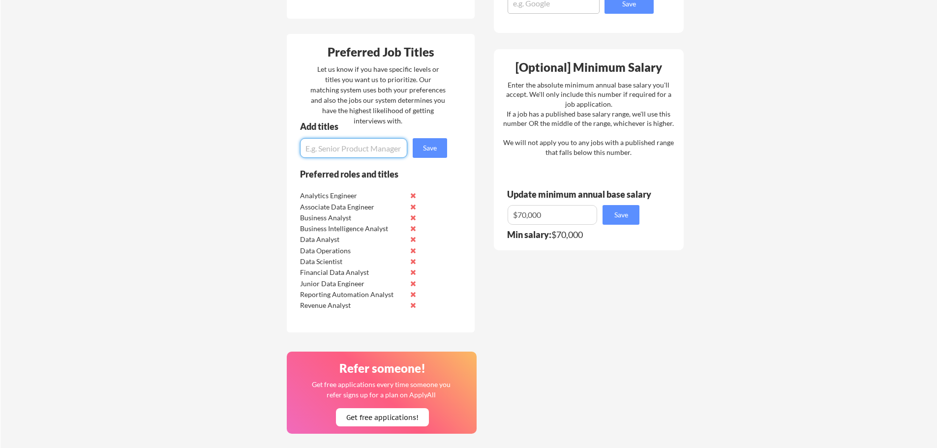
paste input "Data Integration Analyst"
type input "Data Integration Analyst"
click at [432, 149] on button "Save" at bounding box center [430, 148] width 34 height 20
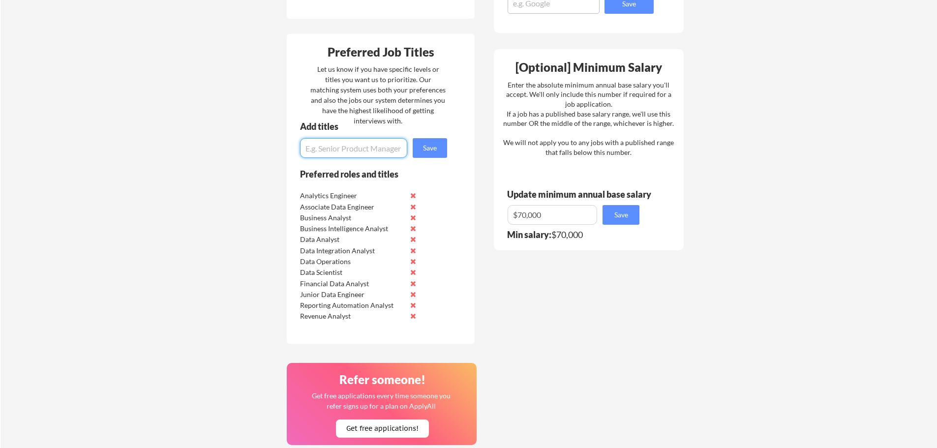
click at [234, 238] on div "Your Dashboard Woohoo! You're ready to be applied! 🙌 We'll start applying you t…" at bounding box center [468, 87] width 937 height 1073
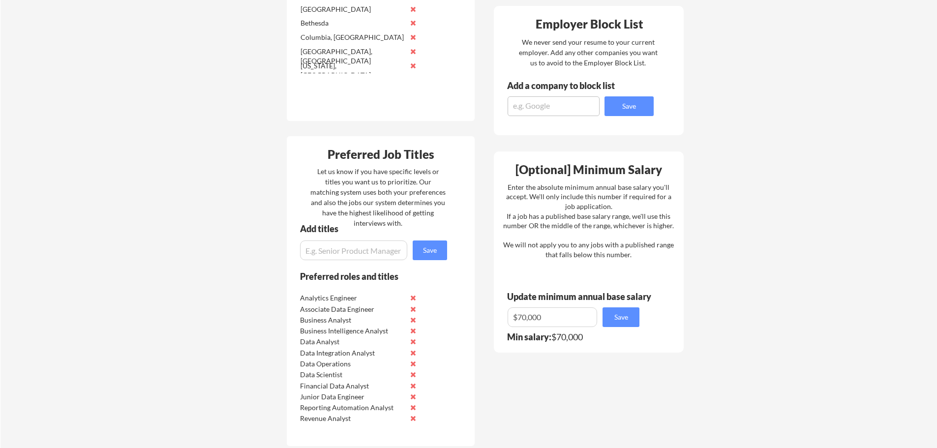
scroll to position [541, 0]
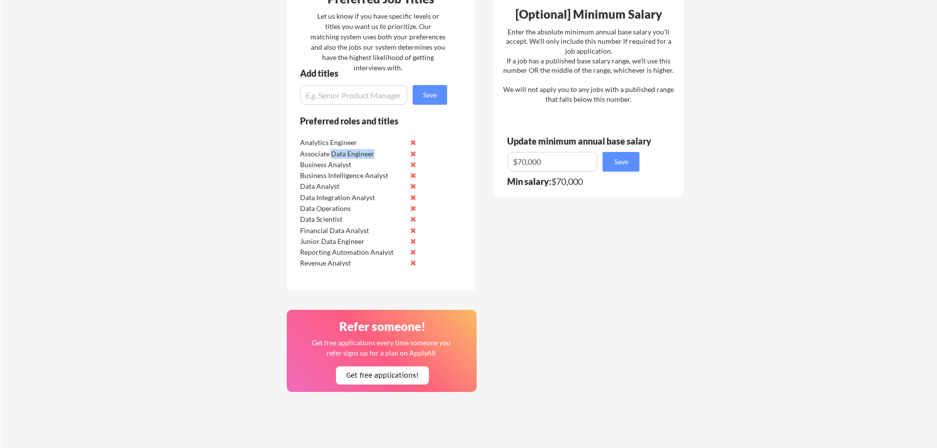
drag, startPoint x: 365, startPoint y: 155, endPoint x: 330, endPoint y: 153, distance: 35.0
click at [330, 153] on div "Associate Data Engineer" at bounding box center [352, 154] width 104 height 10
copy div "Data Engineer"
drag, startPoint x: 350, startPoint y: 210, endPoint x: 301, endPoint y: 212, distance: 49.2
click at [301, 212] on div "Data Operations" at bounding box center [352, 209] width 104 height 10
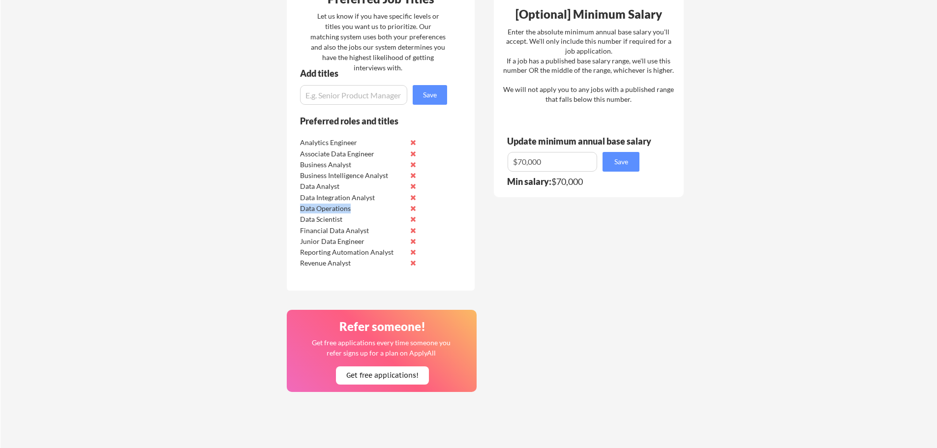
copy div "Data Operations"
drag, startPoint x: 346, startPoint y: 220, endPoint x: 301, endPoint y: 222, distance: 45.3
click at [299, 221] on div "Data Scientist" at bounding box center [360, 218] width 124 height 11
copy div "Data Scientist"
drag, startPoint x: 351, startPoint y: 265, endPoint x: 300, endPoint y: 265, distance: 50.7
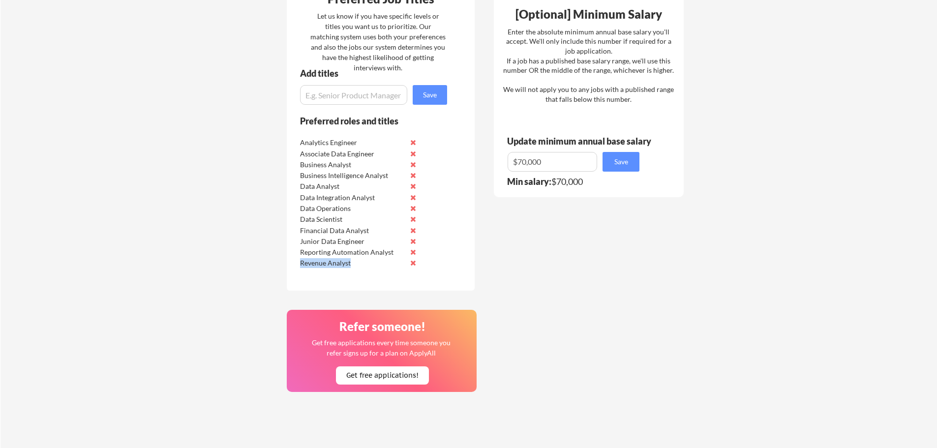
click at [300, 265] on div "Revenue Analyst" at bounding box center [352, 263] width 104 height 10
copy div "Revenue Analyst"
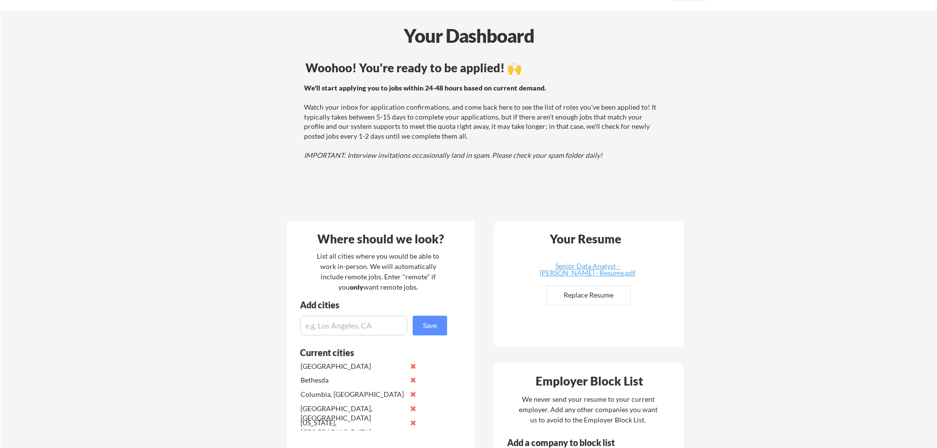
scroll to position [0, 0]
